Goal: Information Seeking & Learning: Learn about a topic

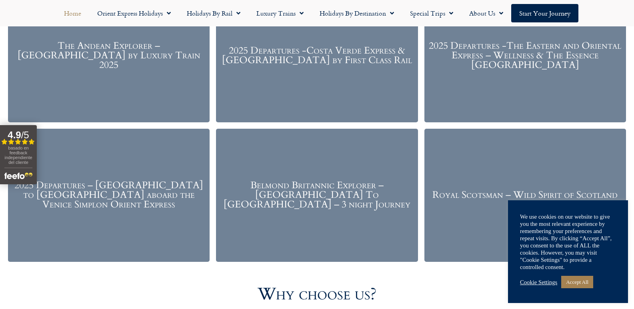
scroll to position [1078, 0]
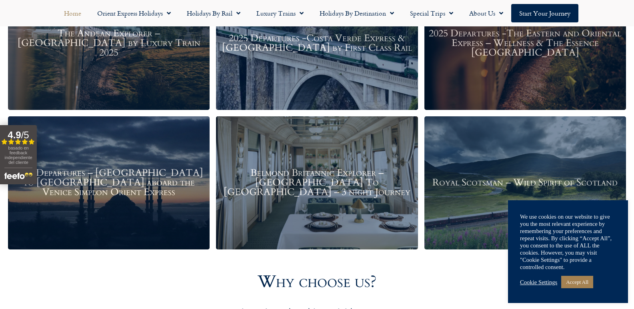
click at [310, 40] on h3 "2025 Departures -Costa Verde Express & [GEOGRAPHIC_DATA] by First Class Rail" at bounding box center [316, 43] width 193 height 19
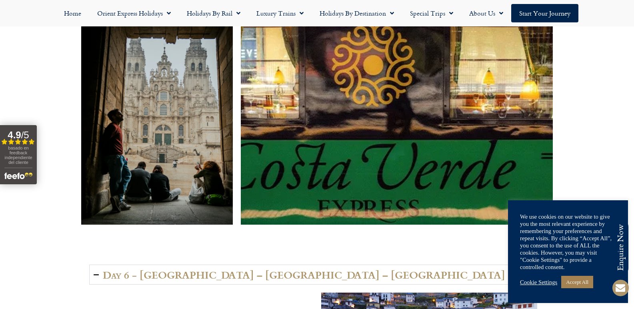
scroll to position [1901, 0]
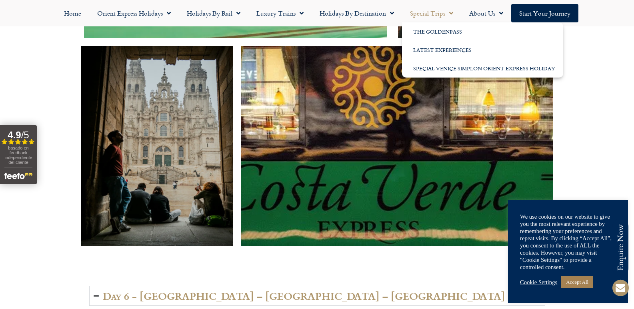
click at [448, 14] on span "Menu" at bounding box center [449, 13] width 8 height 14
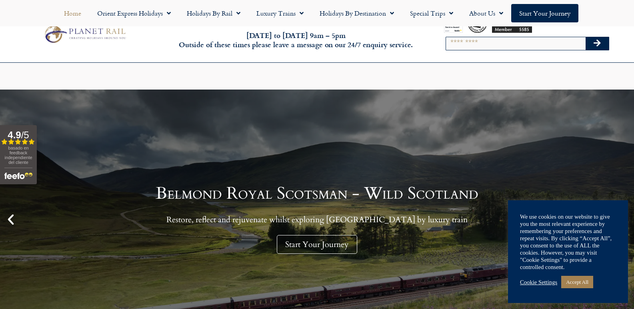
scroll to position [87, 0]
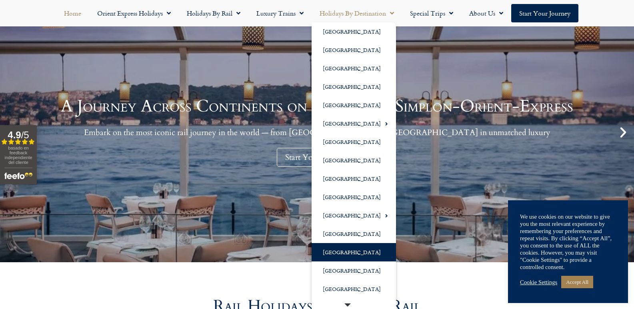
click at [355, 251] on link "[GEOGRAPHIC_DATA]" at bounding box center [353, 252] width 84 height 18
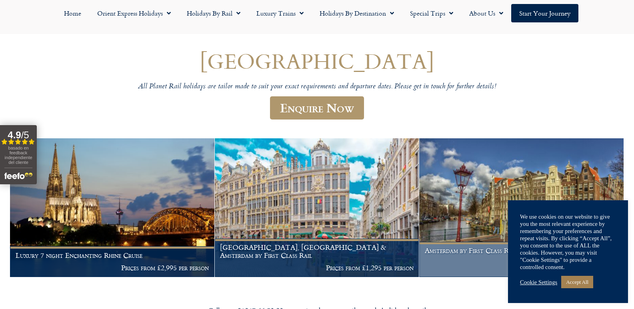
scroll to position [69, 0]
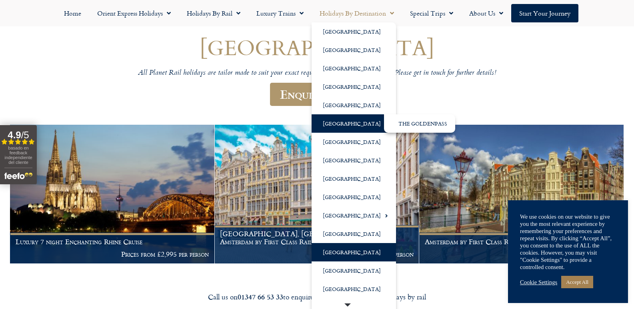
click at [341, 120] on link "[GEOGRAPHIC_DATA]" at bounding box center [353, 123] width 84 height 18
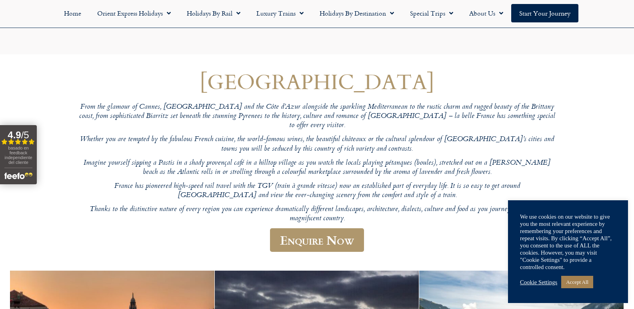
scroll to position [90, 0]
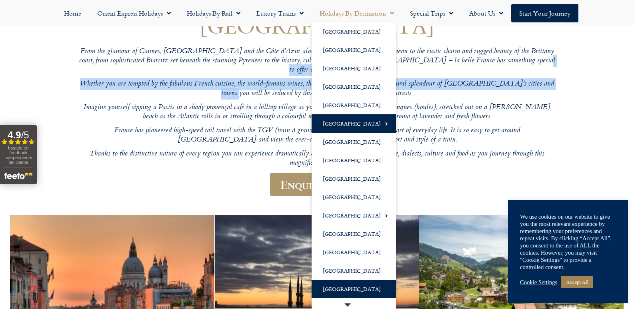
click at [336, 287] on link "[GEOGRAPHIC_DATA]" at bounding box center [353, 289] width 84 height 18
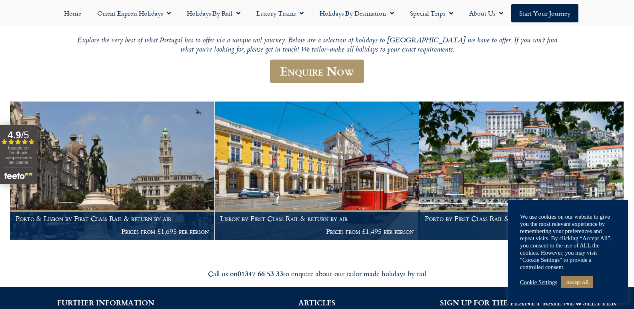
scroll to position [120, 0]
